Goal: Information Seeking & Learning: Understand process/instructions

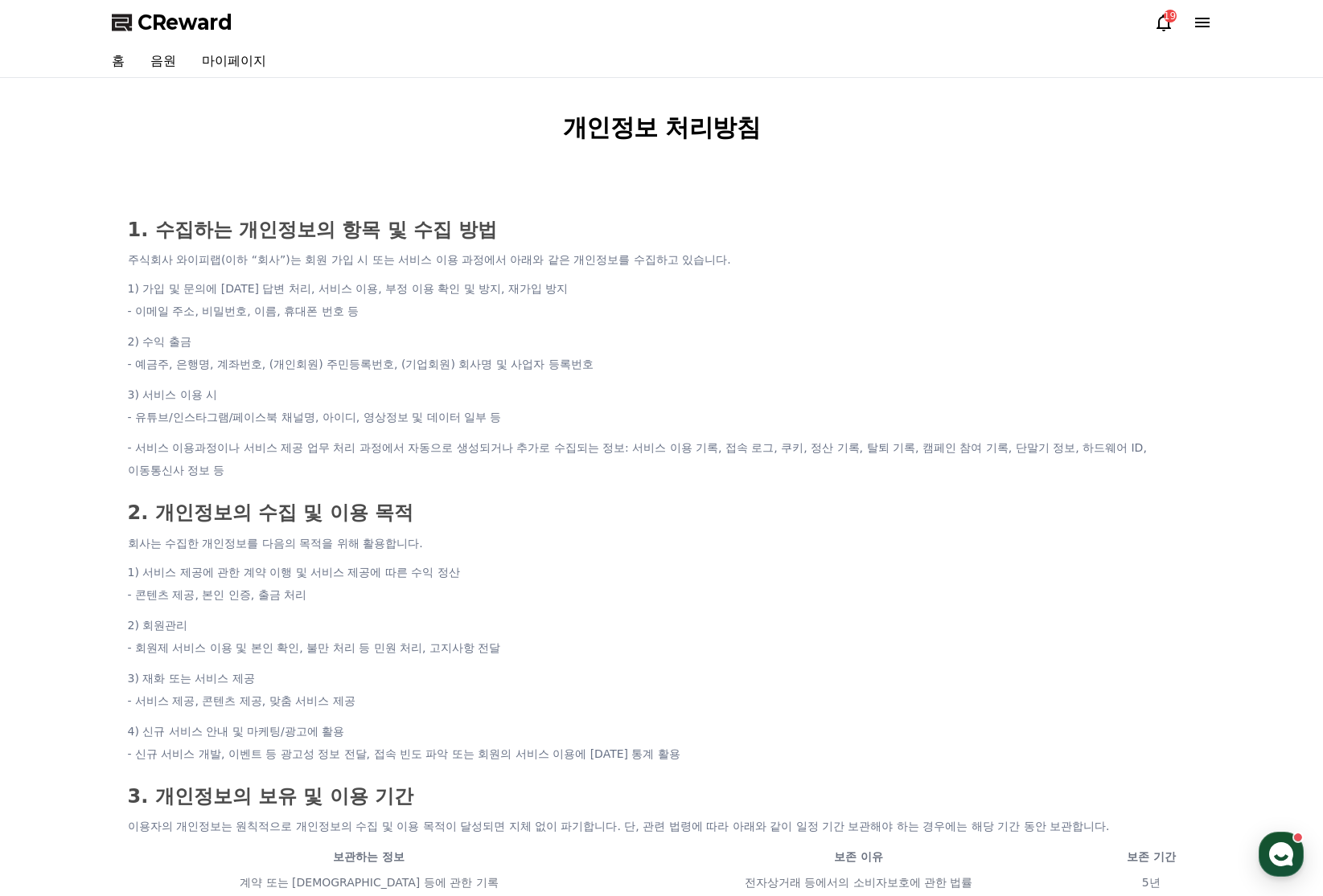
click at [635, 308] on li "- 이메일 주소, 비밀번호, 이름, 휴대폰 번호 등" at bounding box center [662, 311] width 1068 height 22
click at [363, 68] on div "홈 음원 마이페이지" at bounding box center [662, 61] width 1126 height 32
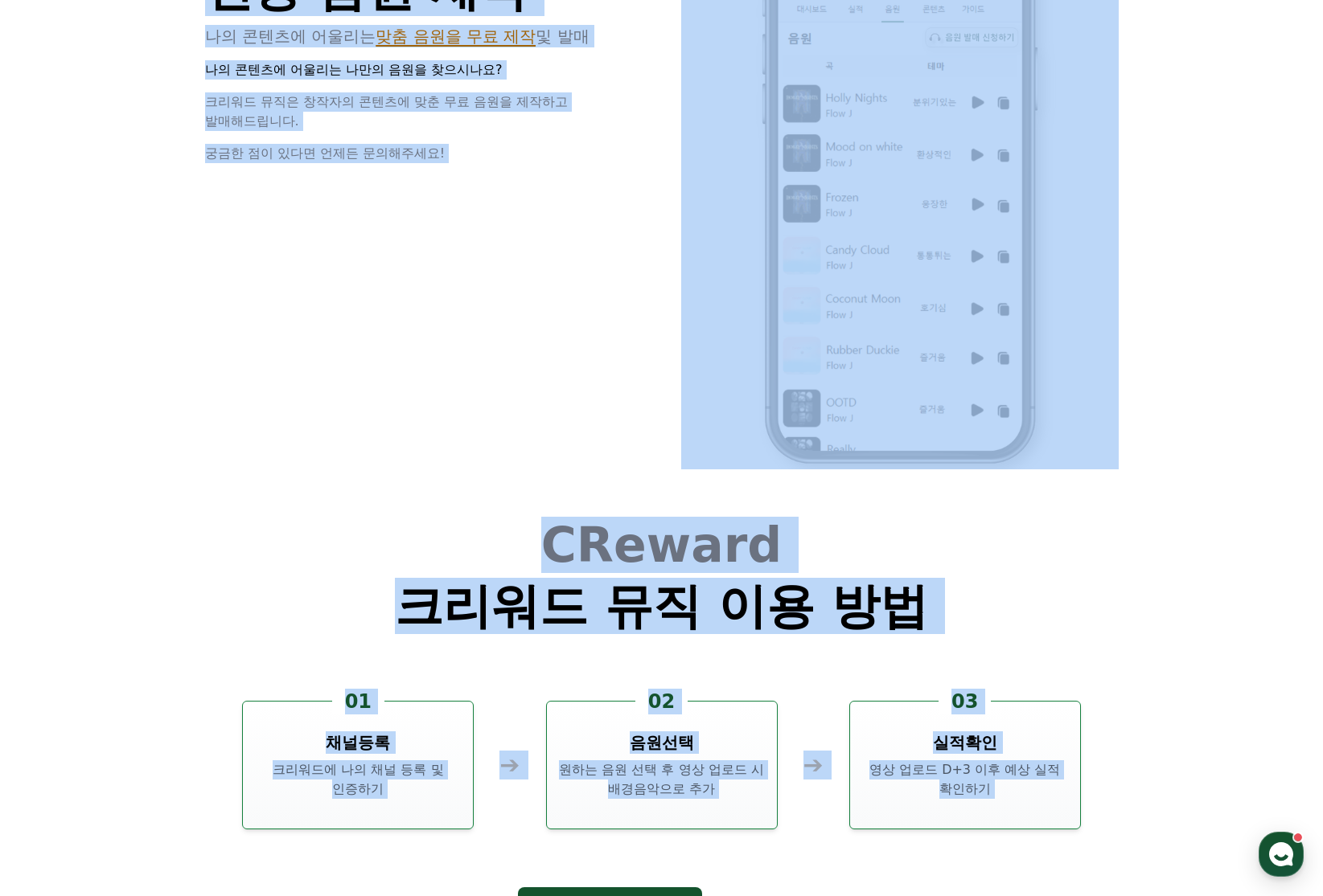
scroll to position [4355, 0]
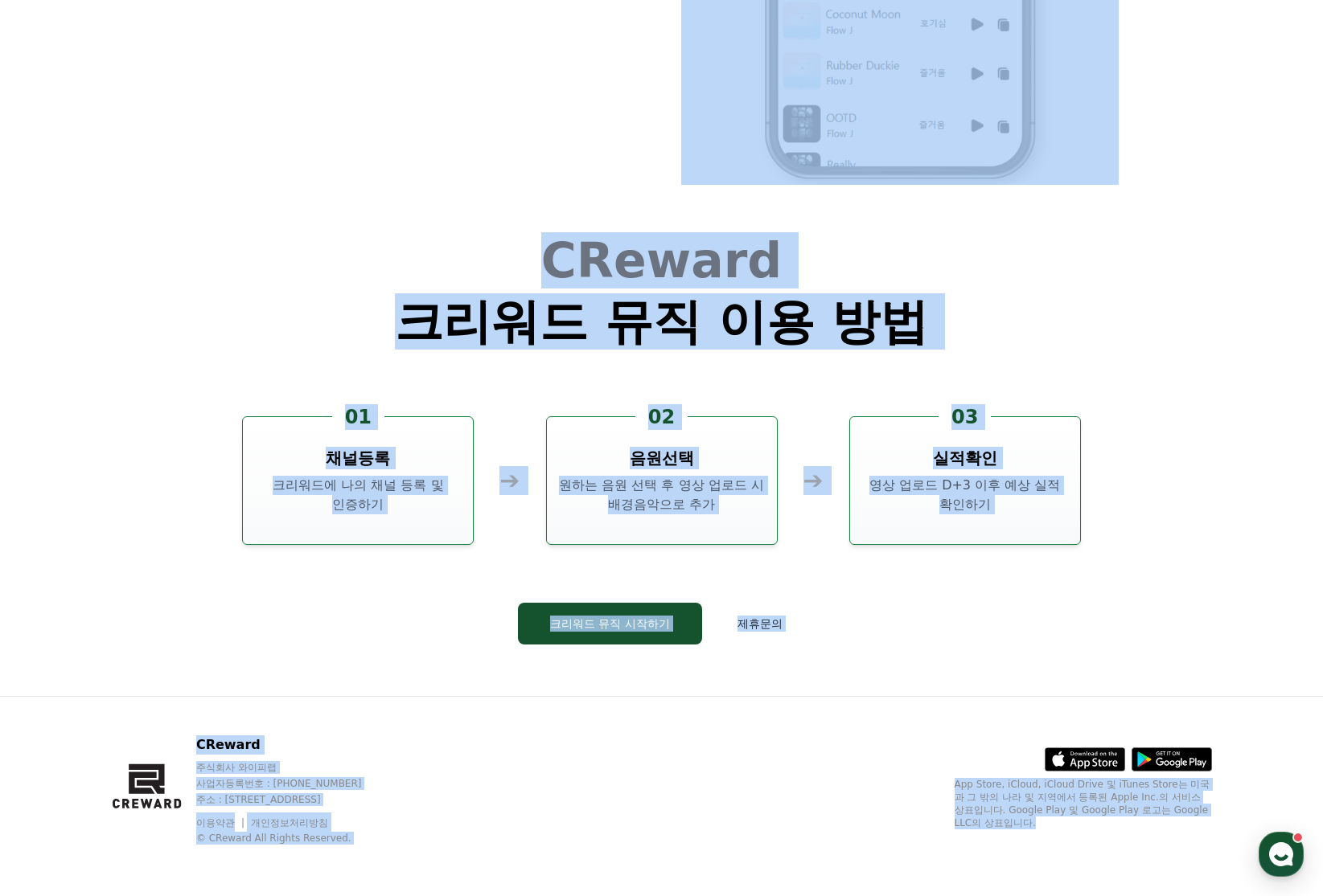
drag, startPoint x: 583, startPoint y: 266, endPoint x: 759, endPoint y: 976, distance: 731.5
click at [316, 706] on div "CReward 주식회사 와이피랩 사업자등록번호 : [PHONE_NUMBER] 주소 : [STREET_ADDRESS] 이용약관 개인정보처리방침 …" at bounding box center [662, 796] width 1126 height 199
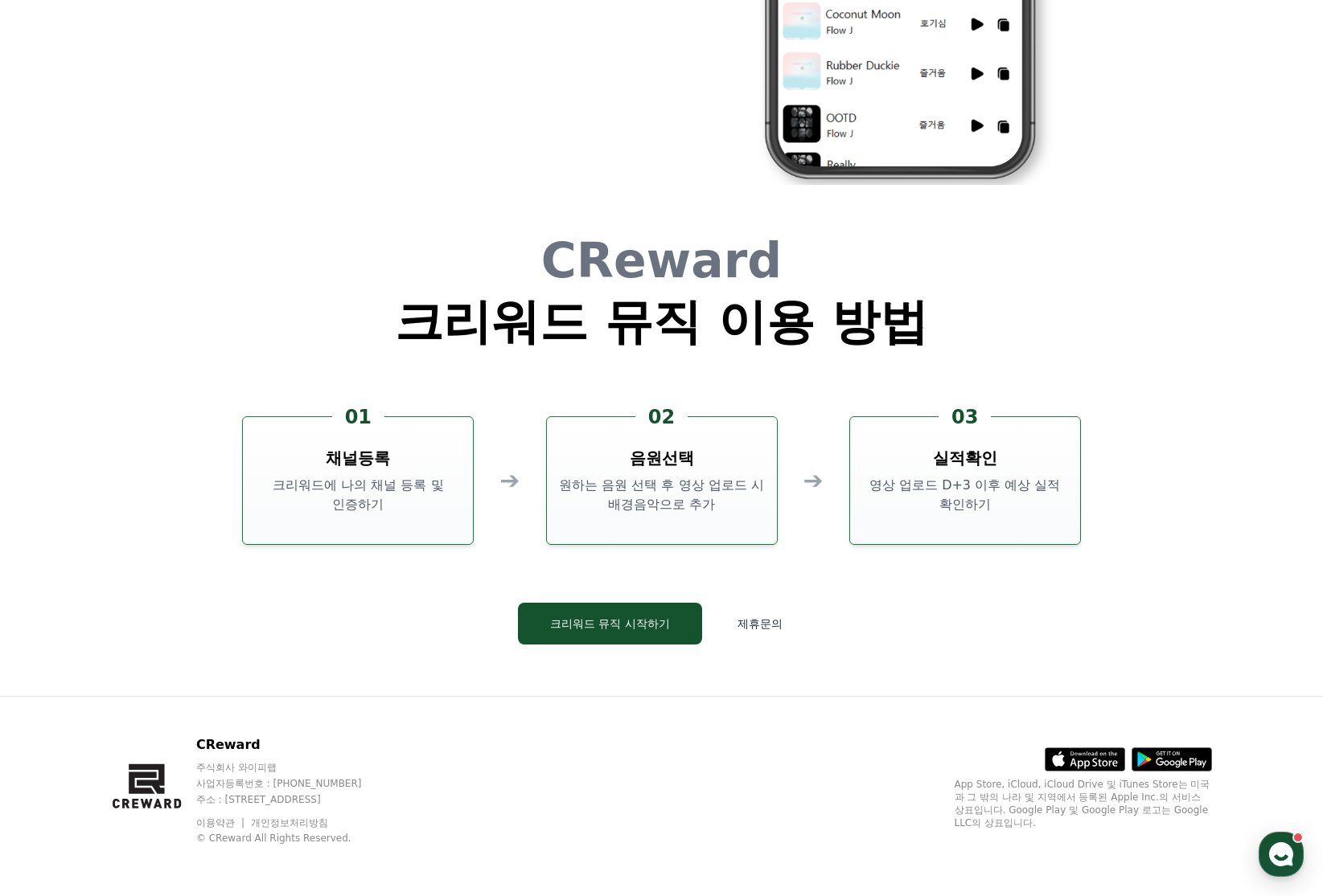
click at [226, 820] on link "이용약관" at bounding box center [221, 823] width 51 height 11
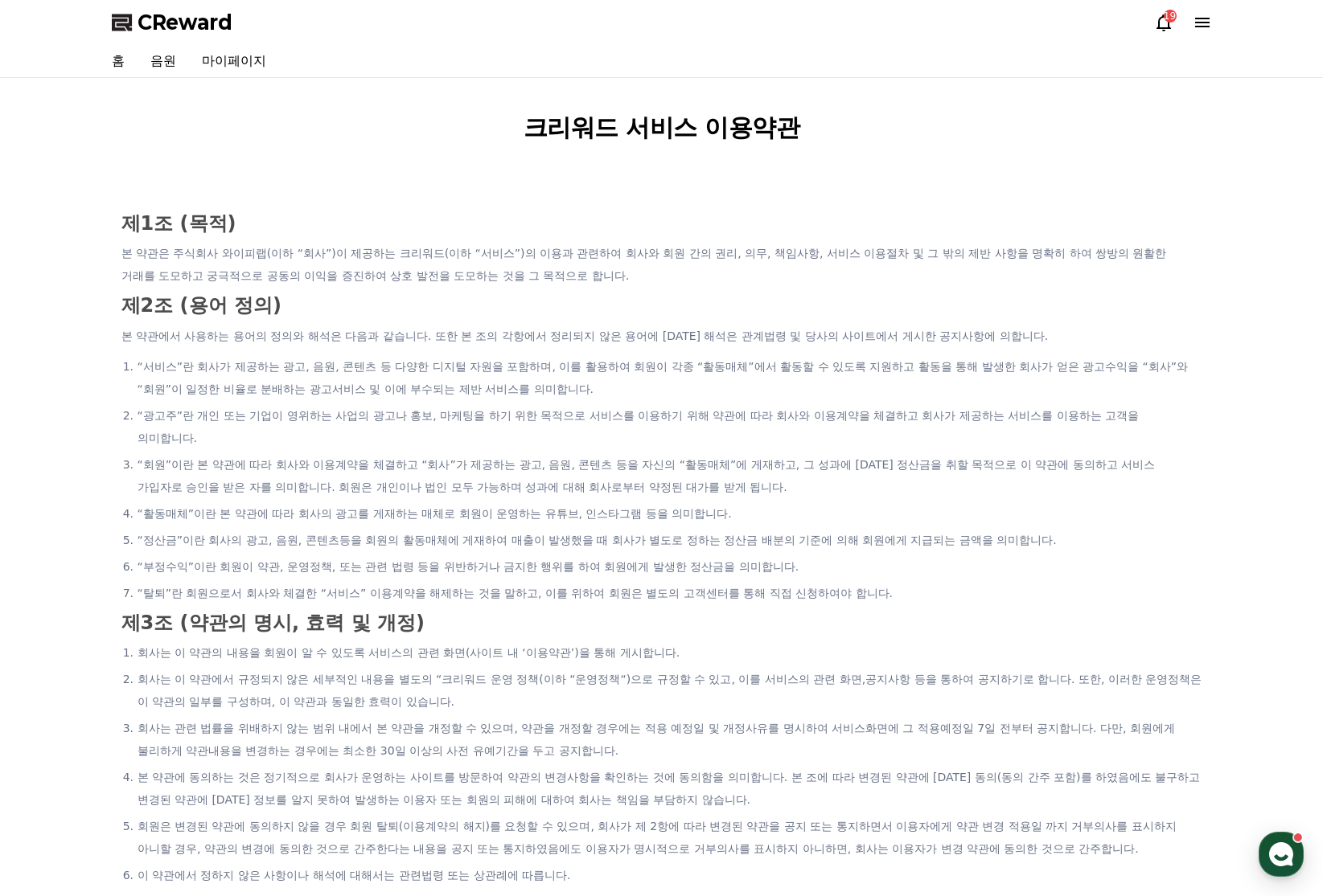
click at [582, 261] on p "본 약관은 주식회사 와이피랩(이하 “회사”)이 제공하는 크리워드(이하 “서비스”)의 이용과 관련하여 회사와 회원 간의 권리, 의무, 책임사항,…" at bounding box center [662, 264] width 1081 height 45
click at [556, 262] on p "본 약관은 주식회사 와이피랩(이하 “회사”)이 제공하는 크리워드(이하 “서비스”)의 이용과 관련하여 회사와 회원 간의 권리, 의무, 책임사항,…" at bounding box center [662, 264] width 1081 height 45
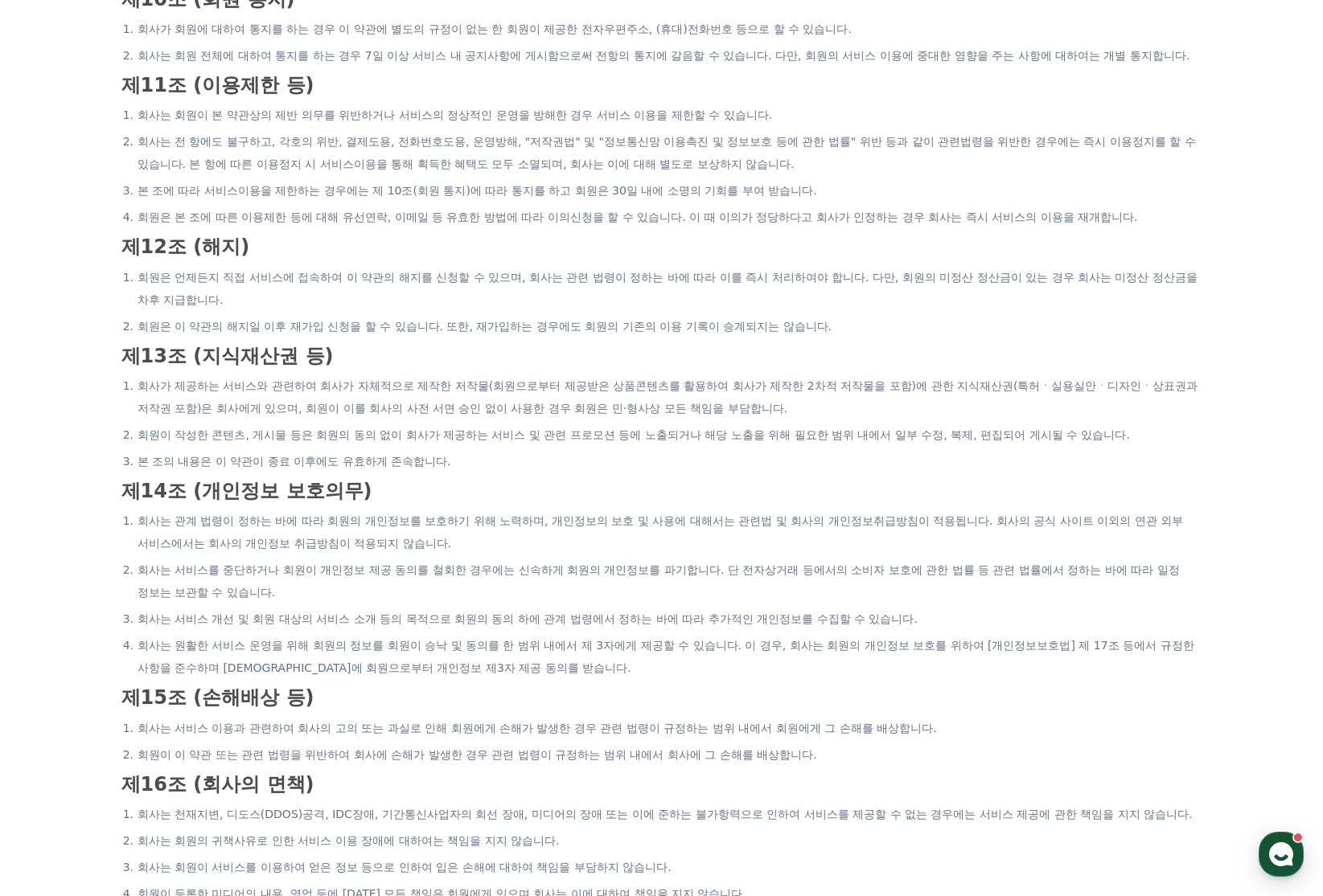
scroll to position [2828, 0]
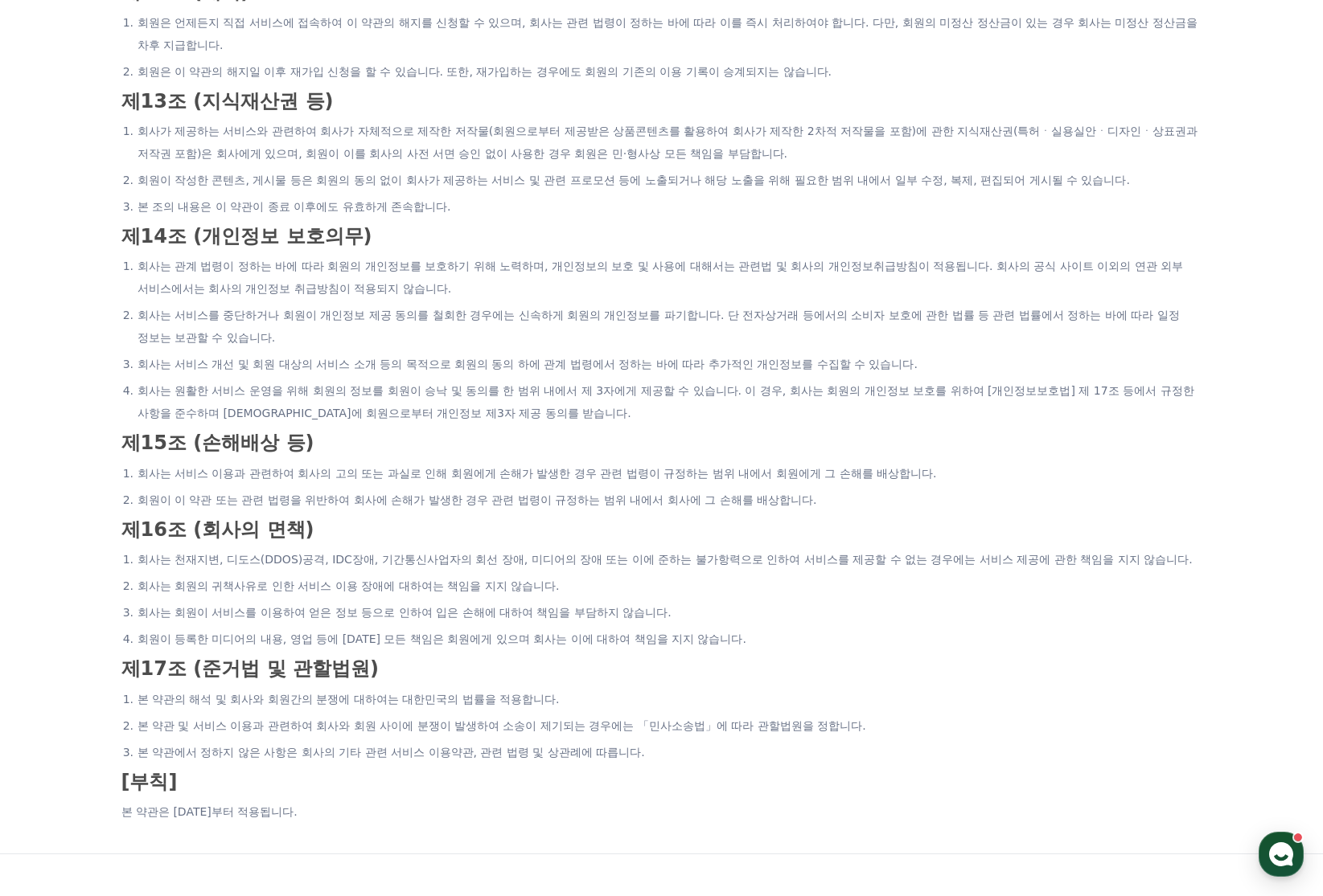
drag, startPoint x: 357, startPoint y: 657, endPoint x: 319, endPoint y: 531, distance: 131.6
click at [381, 658] on h3 "제17조 (준거법 및 관할법원)" at bounding box center [662, 668] width 1081 height 20
click at [344, 688] on li "본 약관의 해석 및 회사와 회원간의 분쟁에 대하여는 대한민국의 법률을 적용합니다." at bounding box center [670, 698] width 1065 height 22
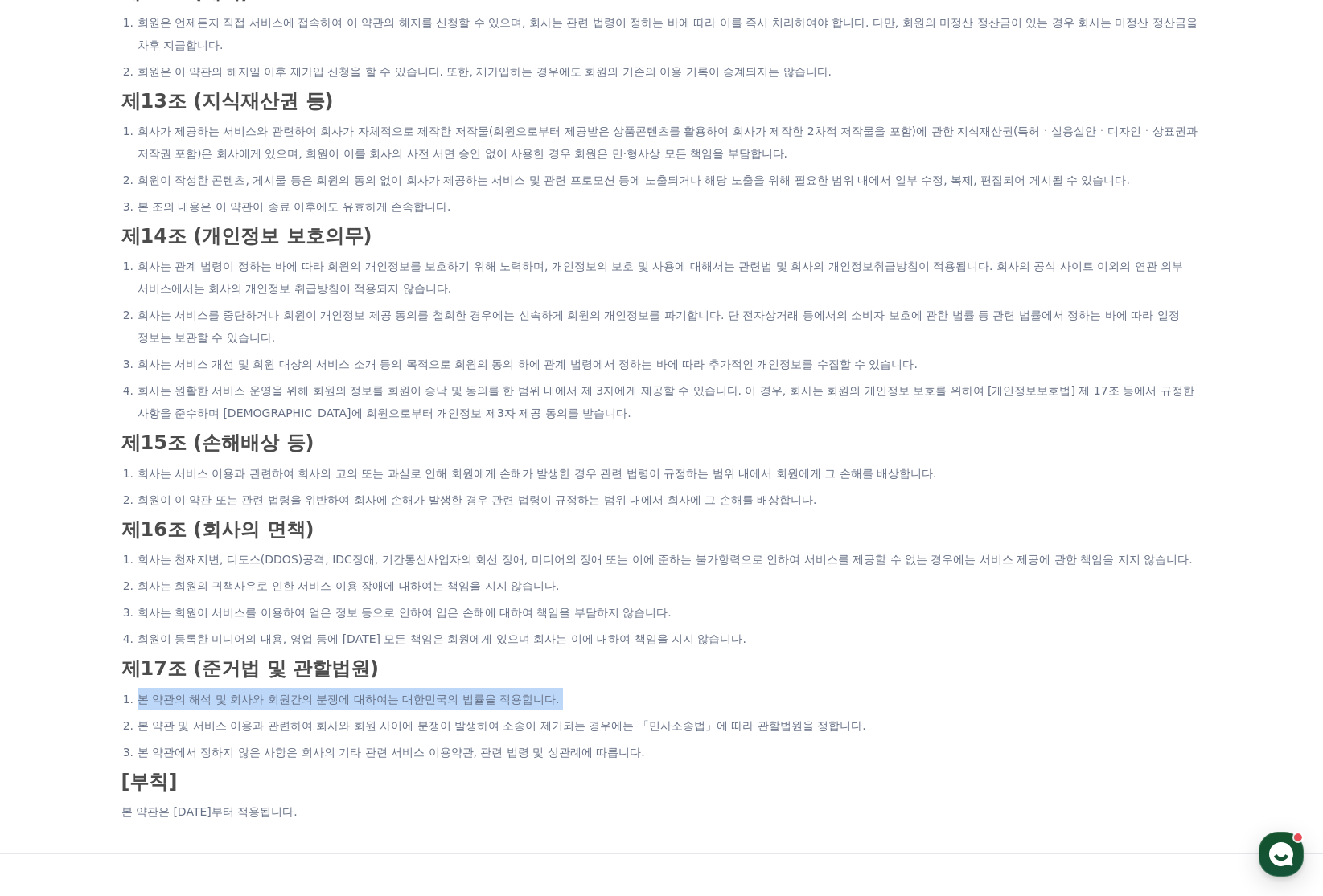
click at [344, 688] on li "본 약관의 해석 및 회사와 회원간의 분쟁에 대하여는 대한민국의 법률을 적용합니다." at bounding box center [670, 698] width 1065 height 22
click at [440, 688] on li "본 약관의 해석 및 회사와 회원간의 분쟁에 대하여는 대한민국의 법률을 적용합니다." at bounding box center [670, 698] width 1065 height 22
